Goal: Find specific page/section: Find specific page/section

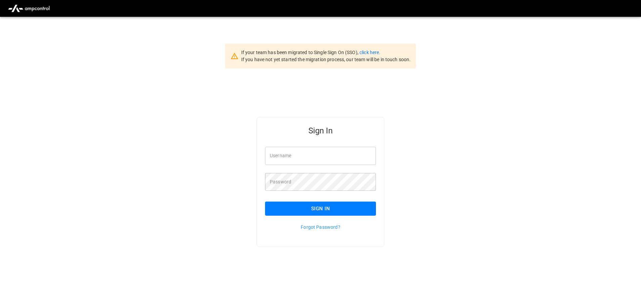
type input "**********"
click at [305, 219] on div "Forgot Password?" at bounding box center [316, 223] width 119 height 15
click at [308, 213] on button "Sign In" at bounding box center [320, 209] width 111 height 14
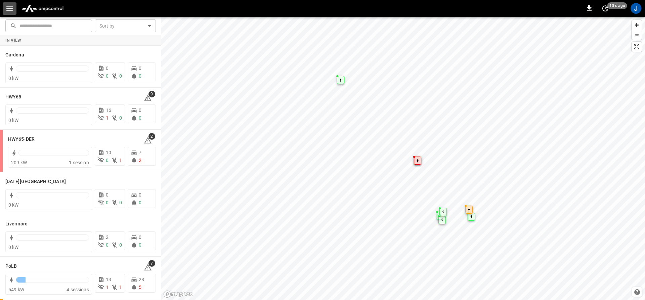
click at [4, 6] on button "button" at bounding box center [10, 8] width 14 height 12
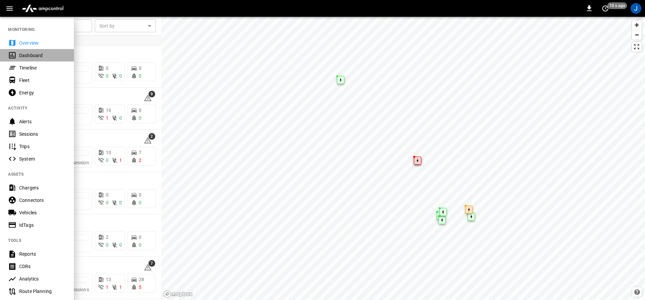
click at [12, 52] on icon at bounding box center [12, 55] width 8 height 8
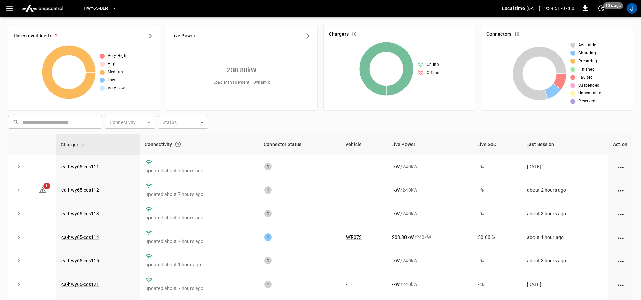
click at [88, 8] on span "HWY65-DER" at bounding box center [96, 9] width 24 height 8
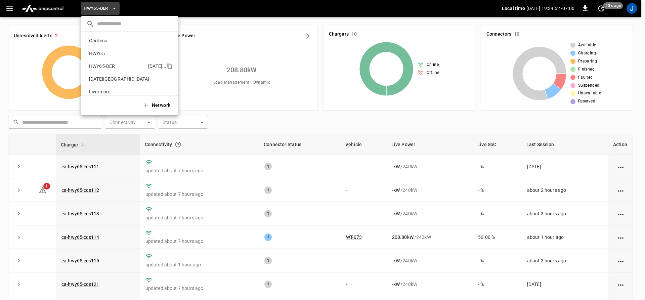
scroll to position [24, 0]
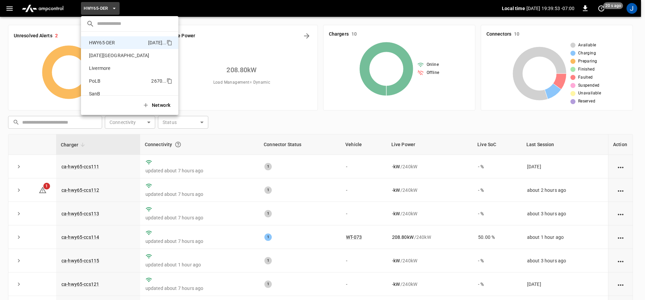
click at [93, 87] on li "PoLB 2670 ..." at bounding box center [129, 81] width 97 height 13
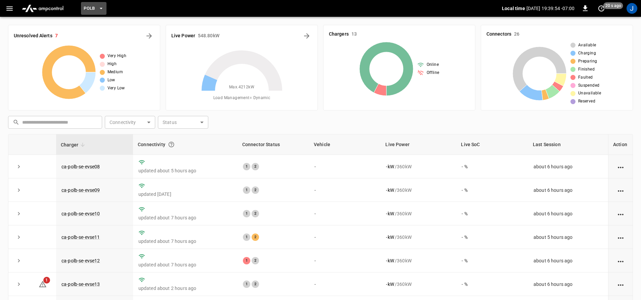
click at [101, 5] on icon "button" at bounding box center [101, 8] width 7 height 7
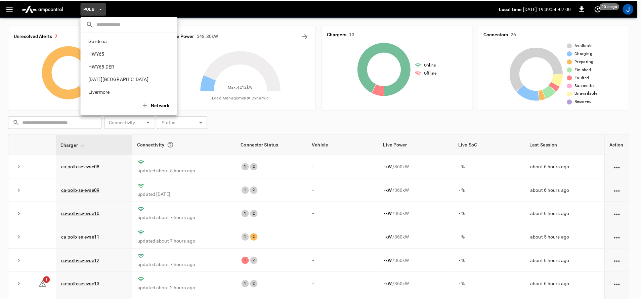
scroll to position [56, 0]
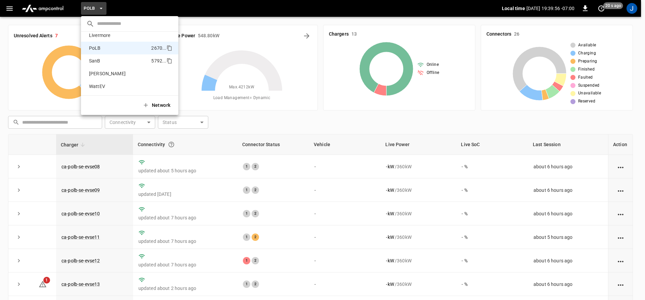
click at [102, 64] on p "SanB" at bounding box center [118, 60] width 65 height 7
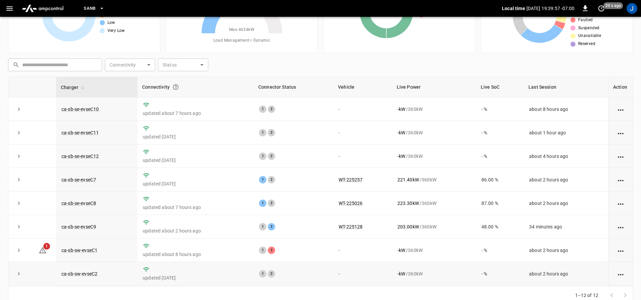
scroll to position [70, 0]
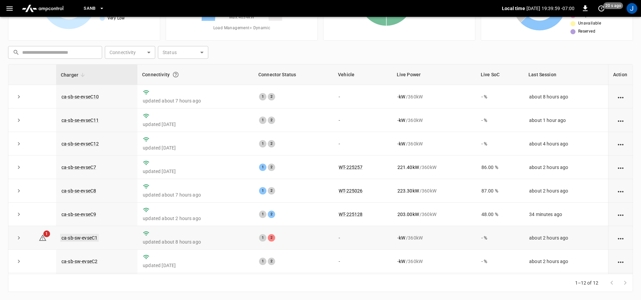
click at [78, 238] on link "ca-sb-sw-evseC1" at bounding box center [79, 238] width 39 height 8
